Goal: Check status: Check status

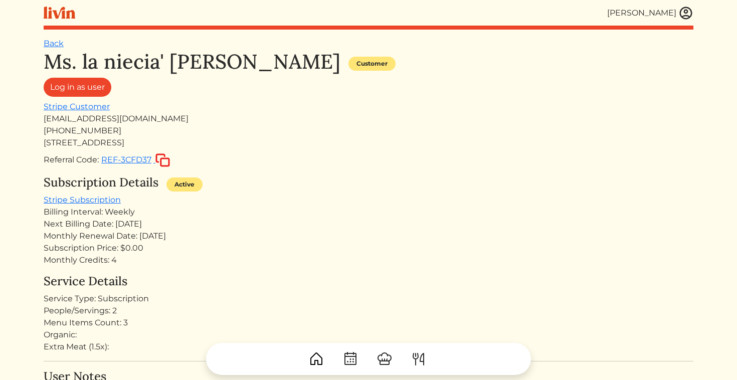
click at [682, 12] on img at bounding box center [685, 13] width 15 height 15
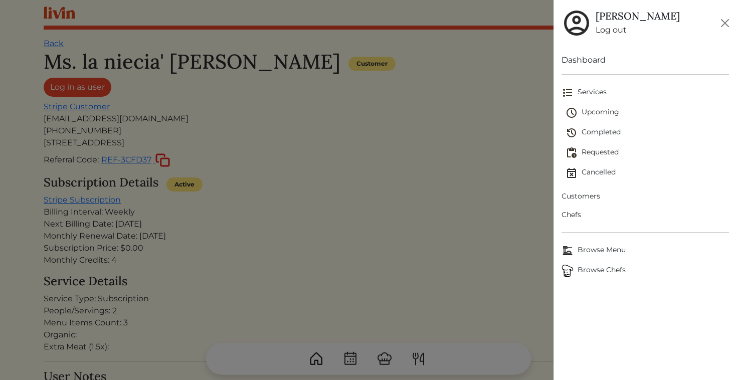
click at [595, 115] on span "Upcoming" at bounding box center [648, 113] width 164 height 12
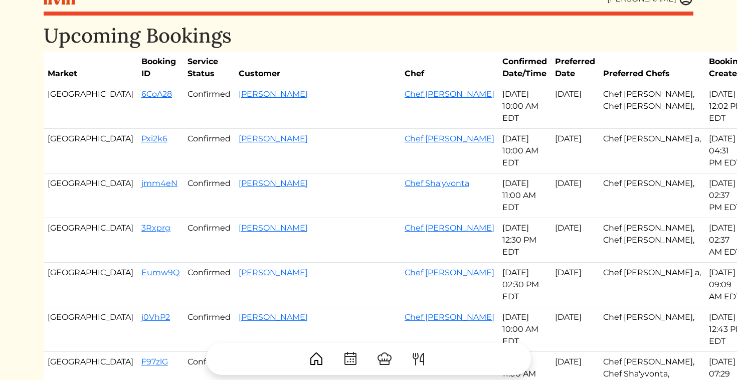
scroll to position [16, 0]
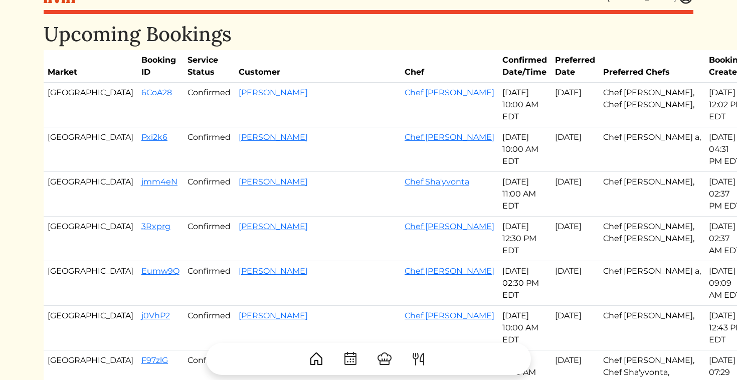
drag, startPoint x: 94, startPoint y: 255, endPoint x: 438, endPoint y: 254, distance: 344.0
click at [438, 306] on tr "Atlanta j0VhP2 Confirmed [PERSON_NAME] Chef Akaysha [DATE] 10:00 AM EDT Aug 14,…" at bounding box center [396, 328] width 704 height 45
copy tr "j0VhP2 Confirmed [PERSON_NAME] Chef Akaysha [DATE]"
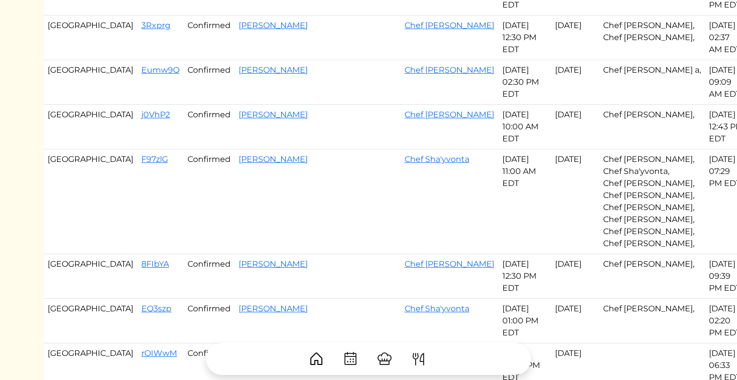
scroll to position [217, 0]
drag, startPoint x: 48, startPoint y: 195, endPoint x: 385, endPoint y: 204, distance: 336.6
click at [385, 254] on tr "Atlanta 8FIbYA Confirmed [PERSON_NAME] Chef Akaysha [DATE] 12:30 PM EDT Aug 15,…" at bounding box center [396, 276] width 704 height 45
click at [141, 109] on link "j0VhP2" at bounding box center [155, 114] width 29 height 10
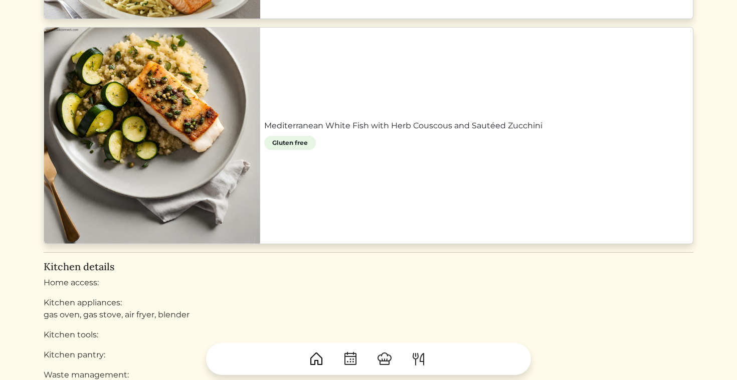
scroll to position [1354, 0]
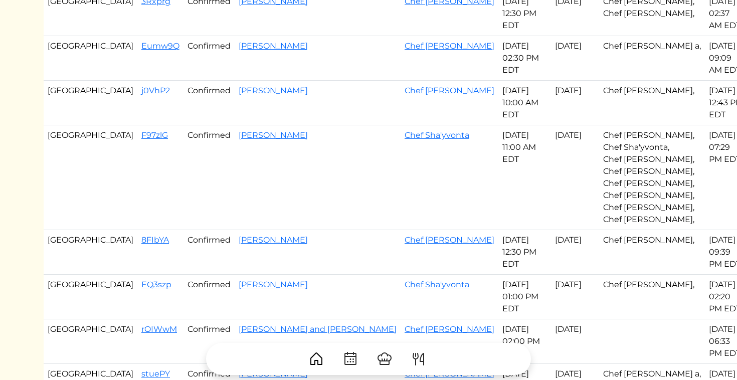
scroll to position [217, 0]
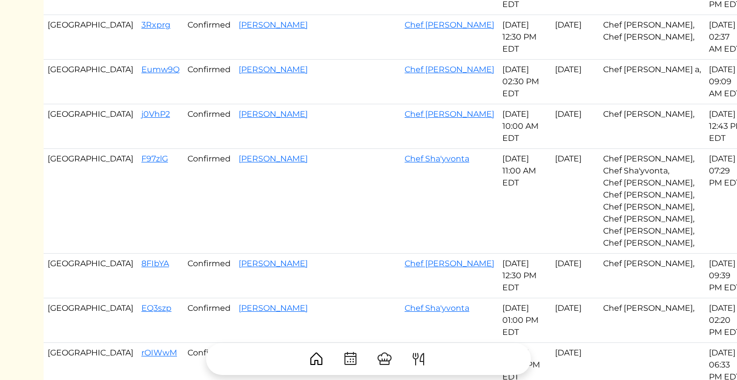
drag, startPoint x: 91, startPoint y: 192, endPoint x: 438, endPoint y: 193, distance: 346.5
click at [438, 254] on tr "Atlanta 8FIbYA Confirmed [PERSON_NAME] Chef Akaysha [DATE] 12:30 PM EDT Aug 15,…" at bounding box center [396, 276] width 704 height 45
copy tr "8FIbYA Confirmed [PERSON_NAME] Chef Akaysha [DATE]"
